Goal: Information Seeking & Learning: Find contact information

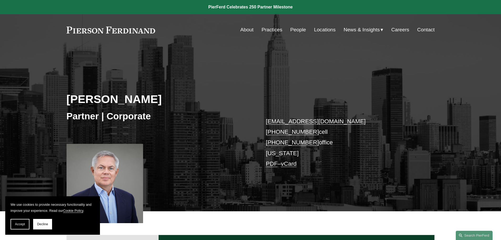
click at [296, 29] on link "People" at bounding box center [299, 30] width 16 height 10
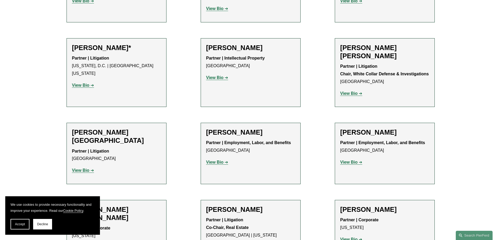
scroll to position [3079, 0]
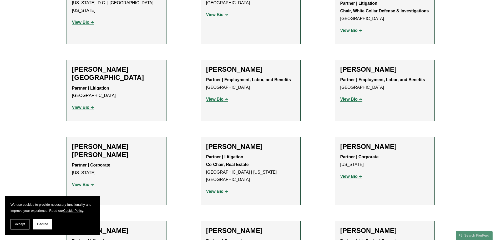
click at [350, 174] on strong "View Bio" at bounding box center [349, 176] width 17 height 4
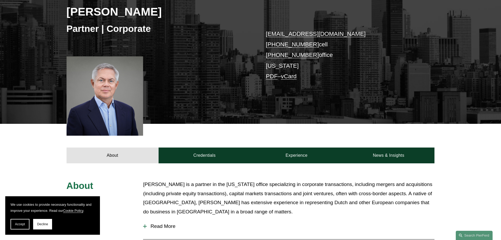
scroll to position [79, 0]
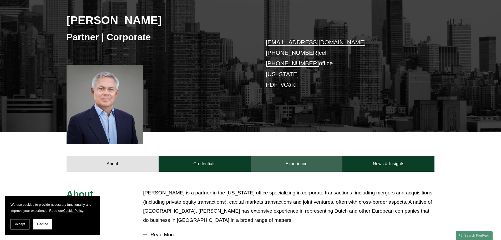
click at [297, 164] on link "Experience" at bounding box center [297, 164] width 92 height 16
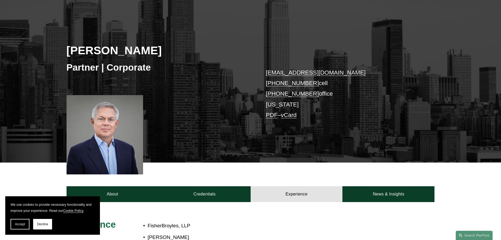
scroll to position [0, 0]
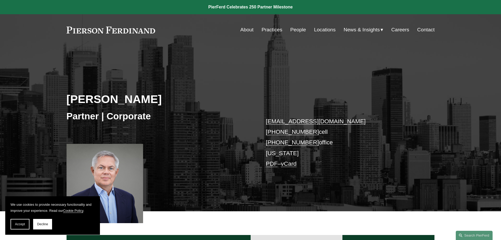
click at [241, 29] on link "About" at bounding box center [247, 30] width 13 height 10
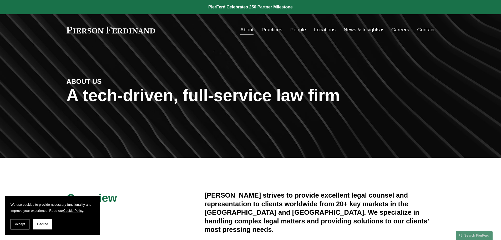
click at [324, 30] on link "Locations" at bounding box center [325, 30] width 22 height 10
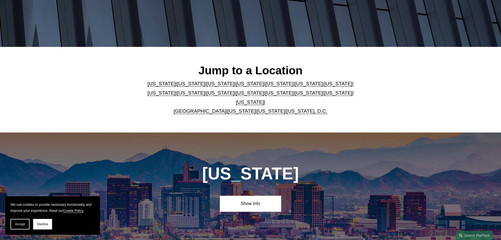
scroll to position [132, 0]
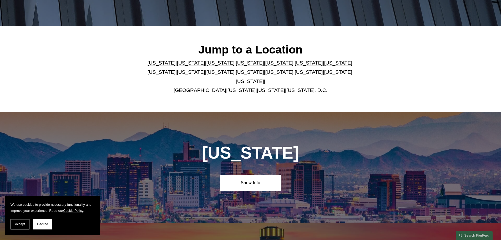
click at [236, 74] on link "[US_STATE]" at bounding box center [250, 72] width 28 height 6
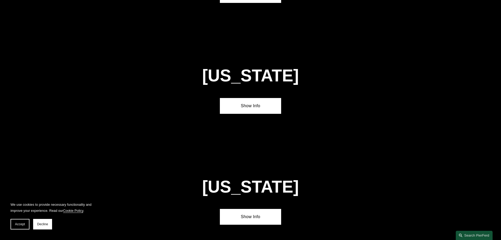
scroll to position [1348, 0]
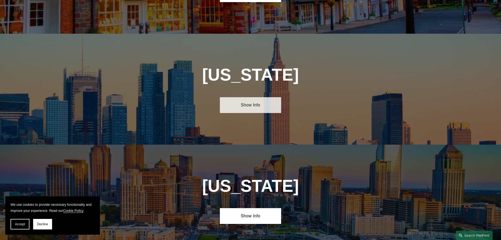
click at [249, 97] on link "Show Info" at bounding box center [250, 105] width 61 height 16
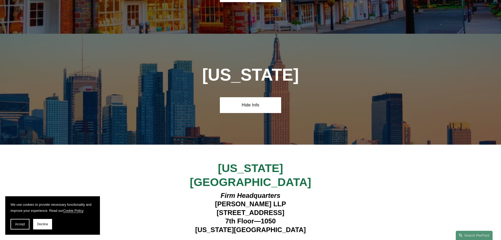
drag, startPoint x: 301, startPoint y: 169, endPoint x: 203, endPoint y: 164, distance: 98.5
click at [203, 191] on h4 "Firm Headquarters Pierson Ferdinand LLP 1270 Avenue of the Americas 7th Floor—1…" at bounding box center [250, 212] width 153 height 43
copy h4 "1270 Avenue of the Americas"
click at [242, 239] on strong "View Lawyers" at bounding box center [248, 244] width 33 height 6
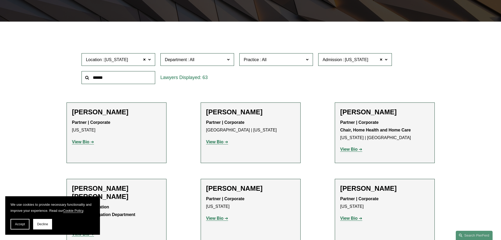
scroll to position [137, 0]
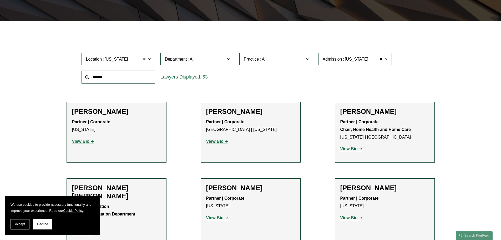
click at [150, 59] on span at bounding box center [149, 58] width 3 height 7
click at [0, 0] on link "All" at bounding box center [0, 0] width 0 height 0
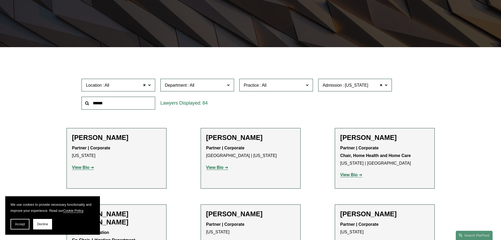
scroll to position [105, 0]
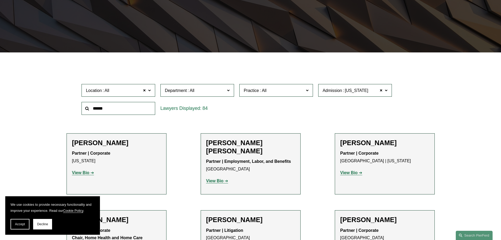
click at [228, 90] on span at bounding box center [228, 90] width 3 height 7
click at [286, 108] on div "Location All All All Atlanta Austin Boston Charlotte Chicago Cincinnati Clevela…" at bounding box center [251, 99] width 344 height 36
click at [387, 90] on span at bounding box center [386, 90] width 3 height 7
click at [0, 0] on link "All" at bounding box center [0, 0] width 0 height 0
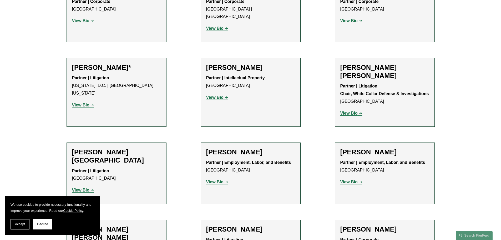
scroll to position [3000, 0]
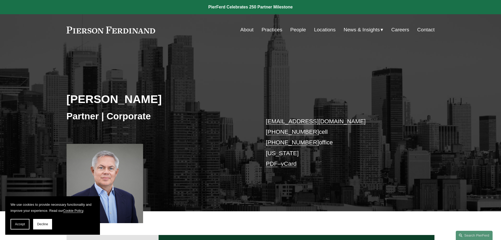
click at [243, 29] on link "About" at bounding box center [247, 30] width 13 height 10
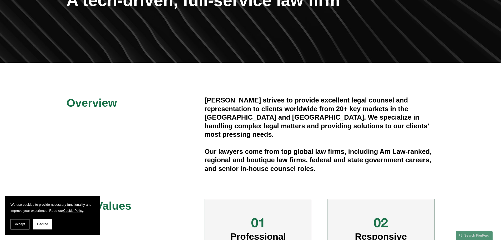
scroll to position [105, 0]
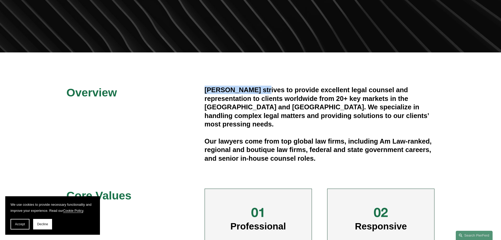
drag, startPoint x: 263, startPoint y: 91, endPoint x: 205, endPoint y: 89, distance: 58.7
click at [205, 89] on h4 "[PERSON_NAME] strives to provide excellent legal counsel and representation to …" at bounding box center [320, 107] width 230 height 43
copy h4 "[PERSON_NAME]"
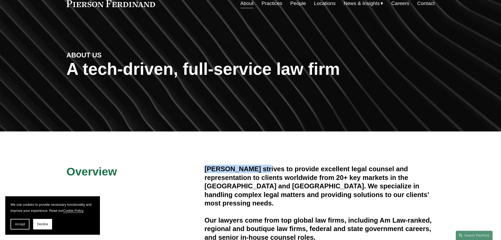
scroll to position [0, 0]
